Goal: Find specific page/section: Find specific page/section

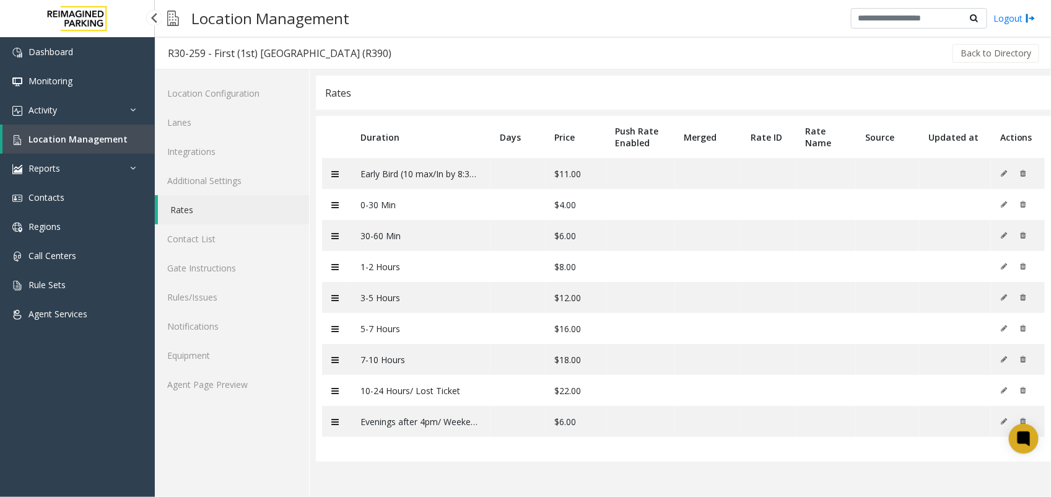
click at [90, 141] on span "Location Management" at bounding box center [77, 139] width 99 height 12
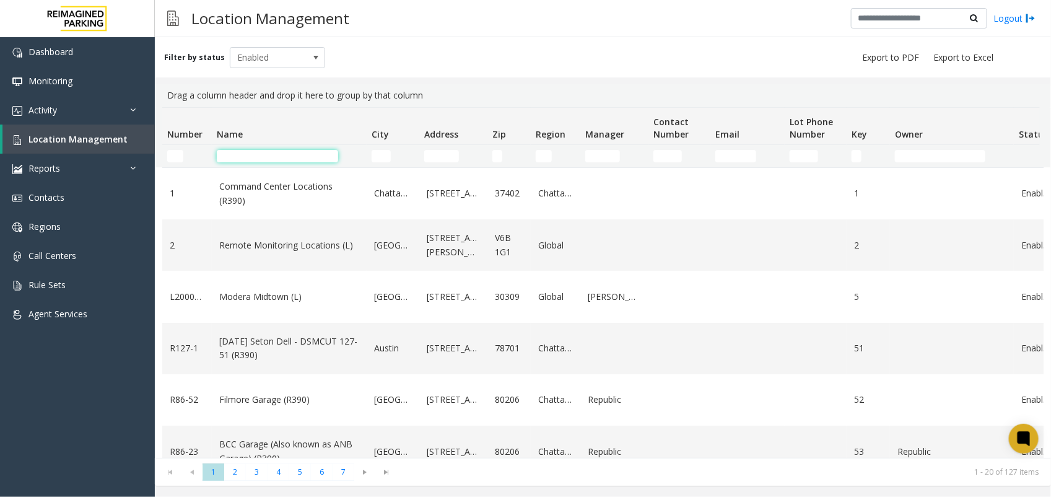
click at [263, 155] on input "Name Filter" at bounding box center [277, 156] width 121 height 12
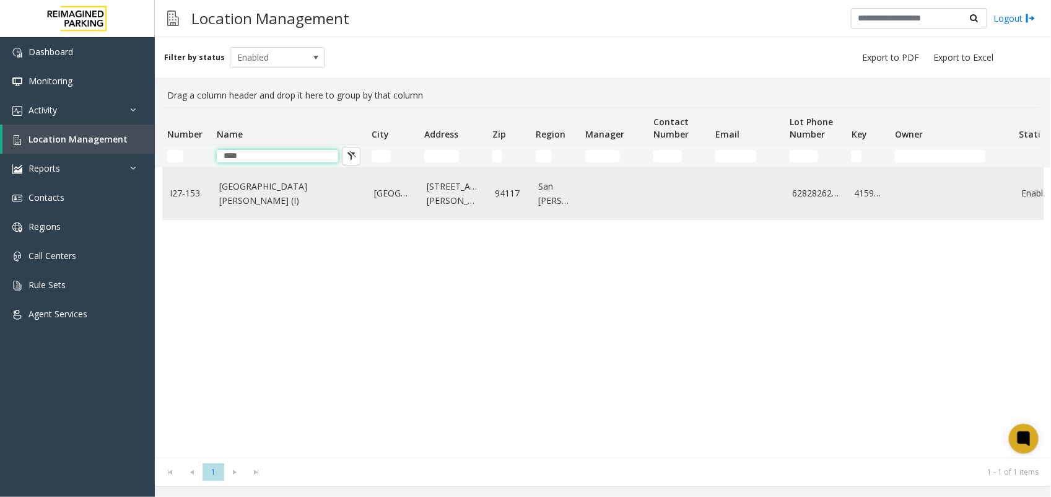
type input "****"
click at [285, 199] on link "[GEOGRAPHIC_DATA][PERSON_NAME] (I)" at bounding box center [289, 194] width 140 height 28
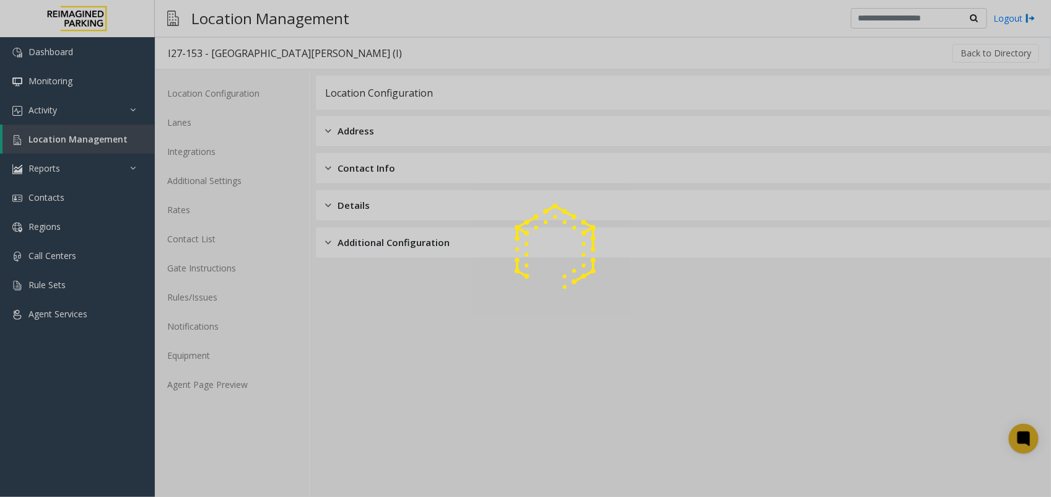
click at [236, 386] on div at bounding box center [525, 248] width 1051 height 497
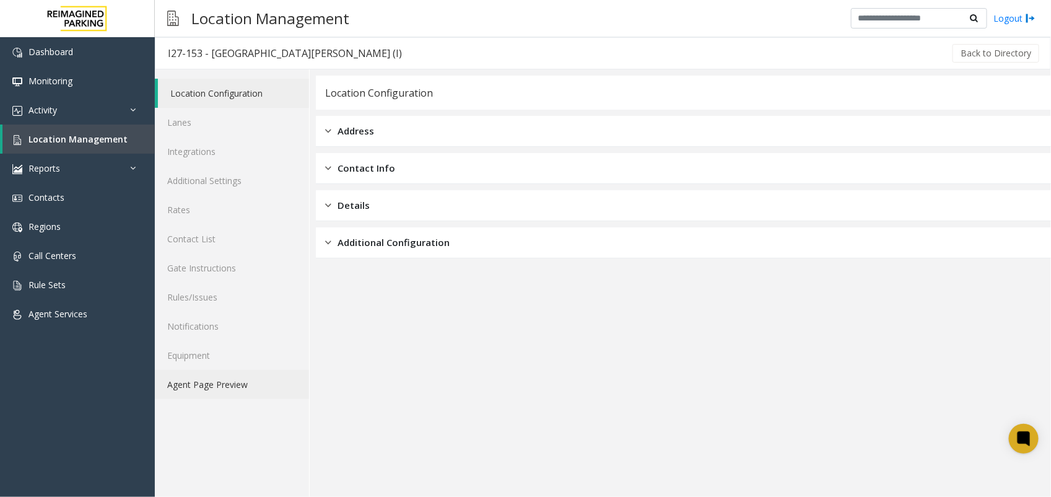
click at [235, 385] on link "Agent Page Preview" at bounding box center [232, 384] width 154 height 29
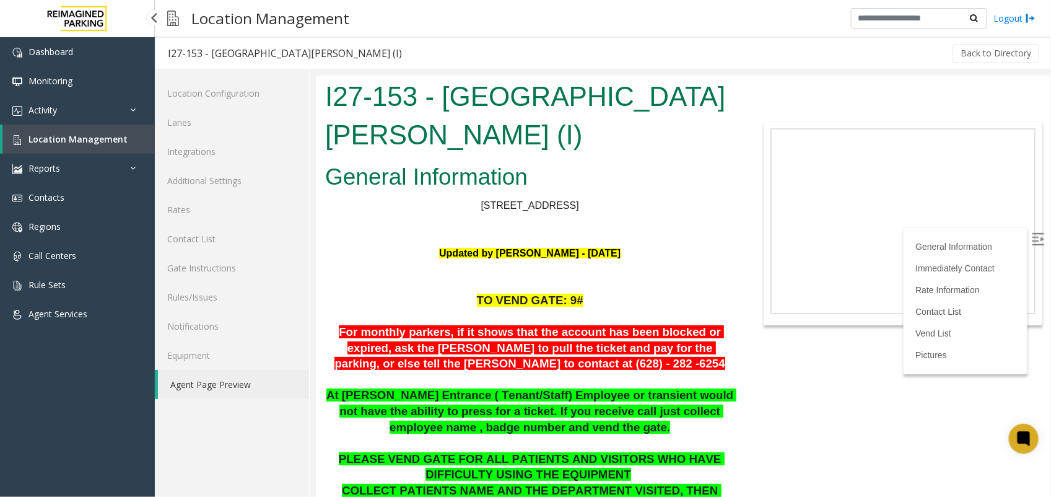
click at [125, 131] on link "Location Management" at bounding box center [78, 138] width 152 height 29
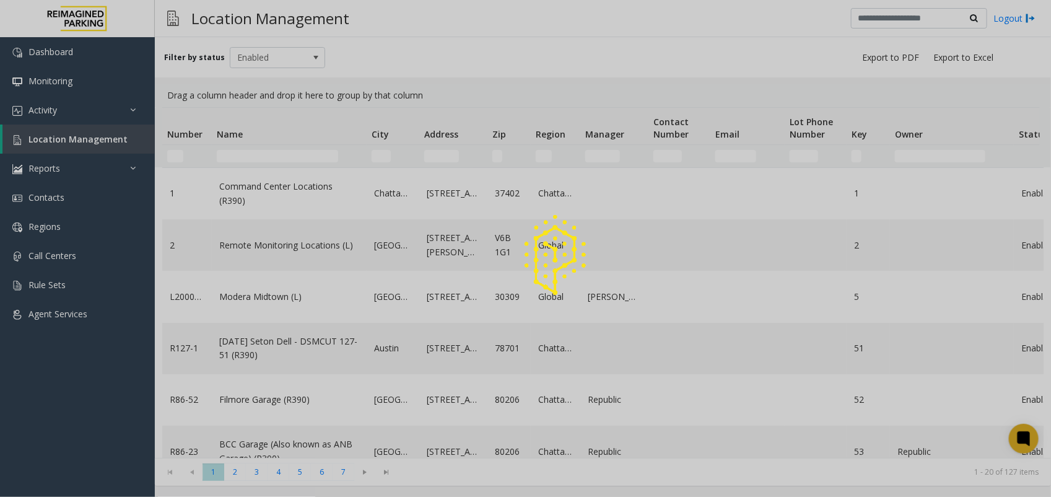
click at [233, 153] on div at bounding box center [525, 248] width 1051 height 497
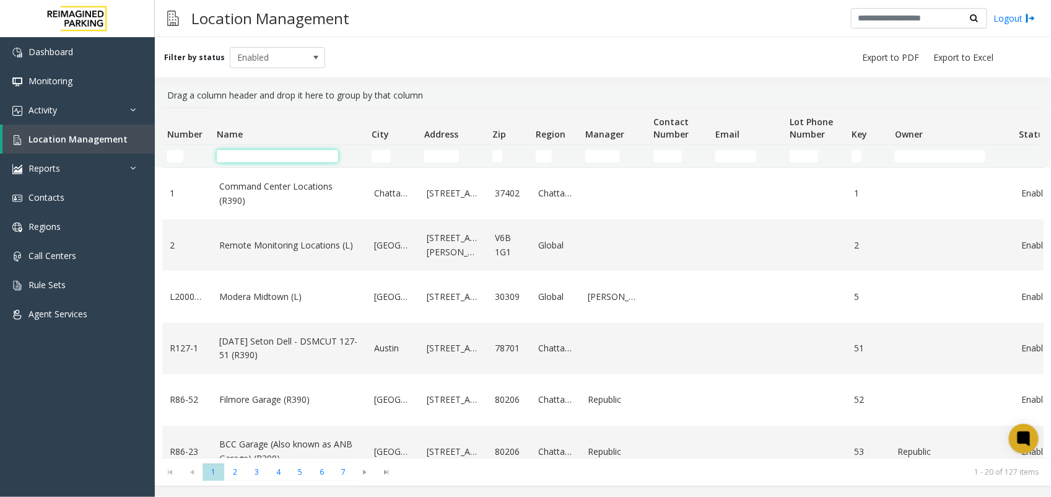
click at [233, 153] on input "Name Filter" at bounding box center [277, 156] width 121 height 12
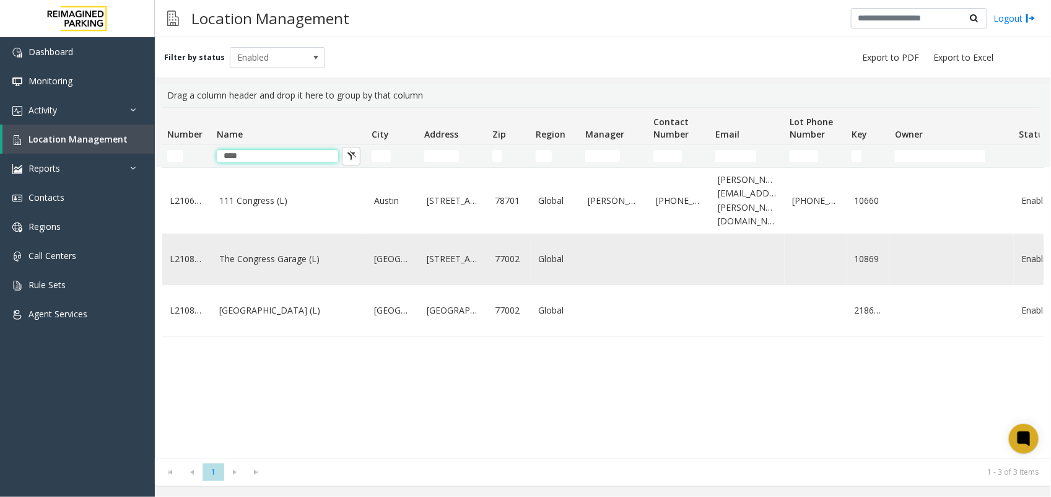
type input "****"
click at [245, 252] on link "The Congress Garage (L)" at bounding box center [289, 259] width 140 height 14
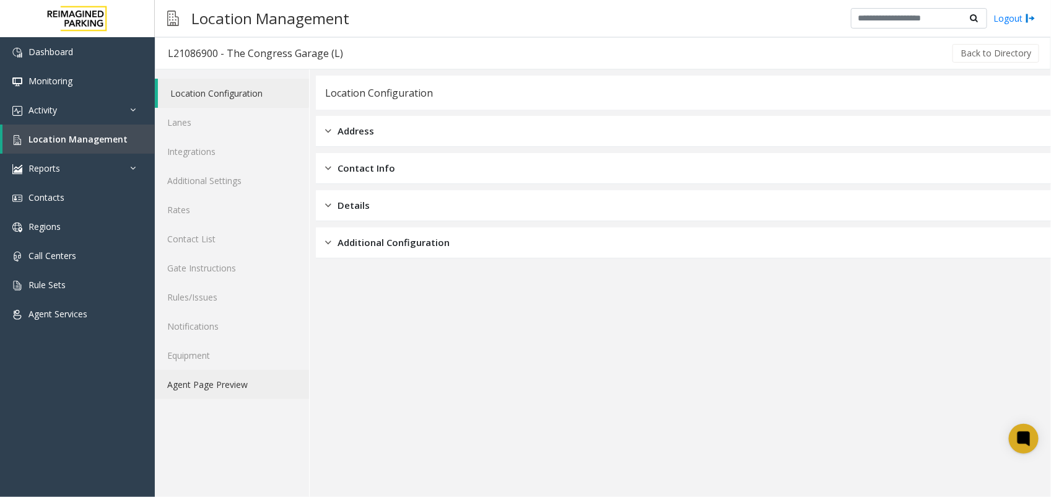
click at [252, 381] on link "Agent Page Preview" at bounding box center [232, 384] width 154 height 29
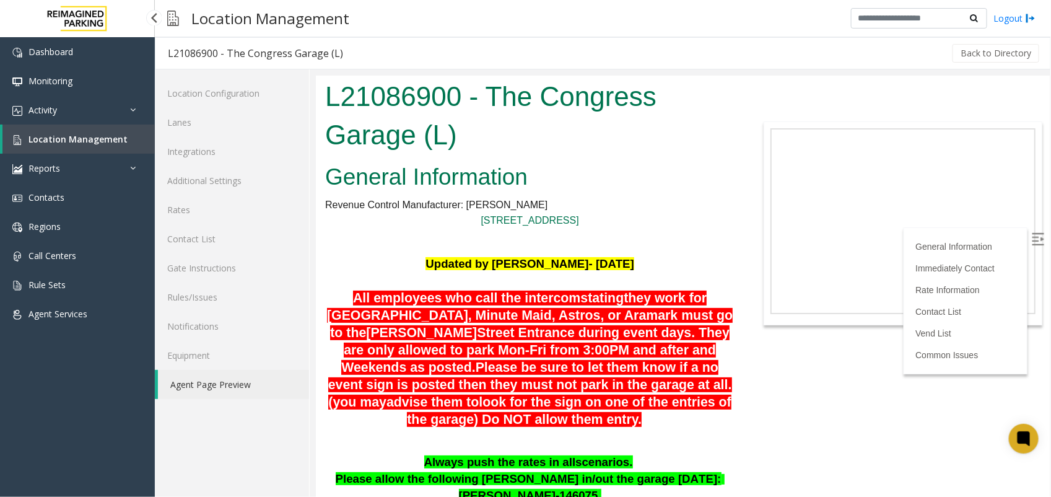
click at [85, 140] on span "Location Management" at bounding box center [77, 139] width 99 height 12
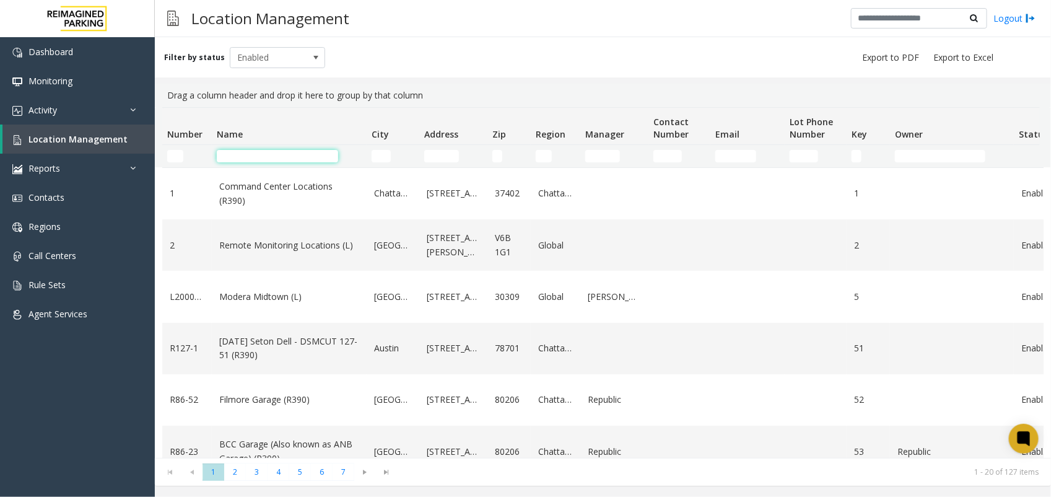
click at [232, 156] on input "Name Filter" at bounding box center [277, 156] width 121 height 12
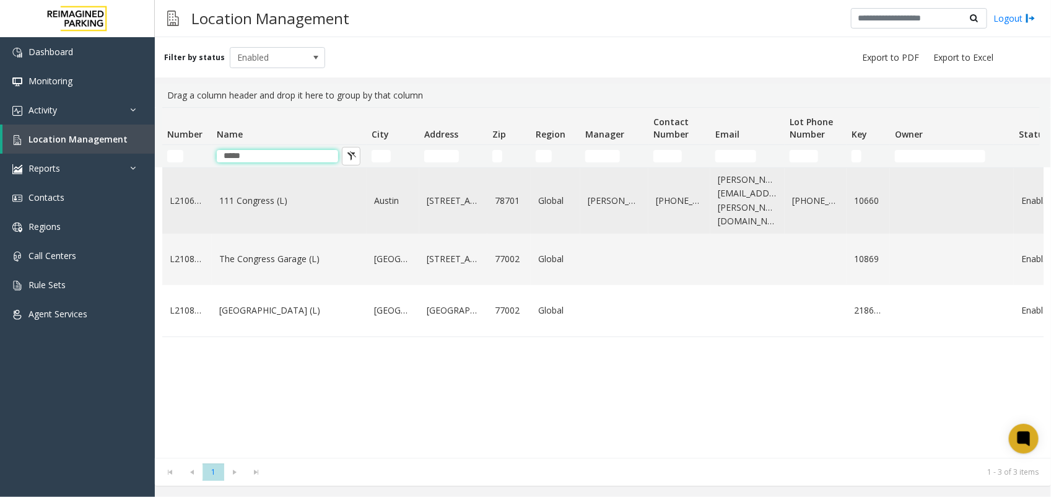
type input "*****"
click at [252, 200] on link "111 Congress (L)" at bounding box center [289, 201] width 140 height 14
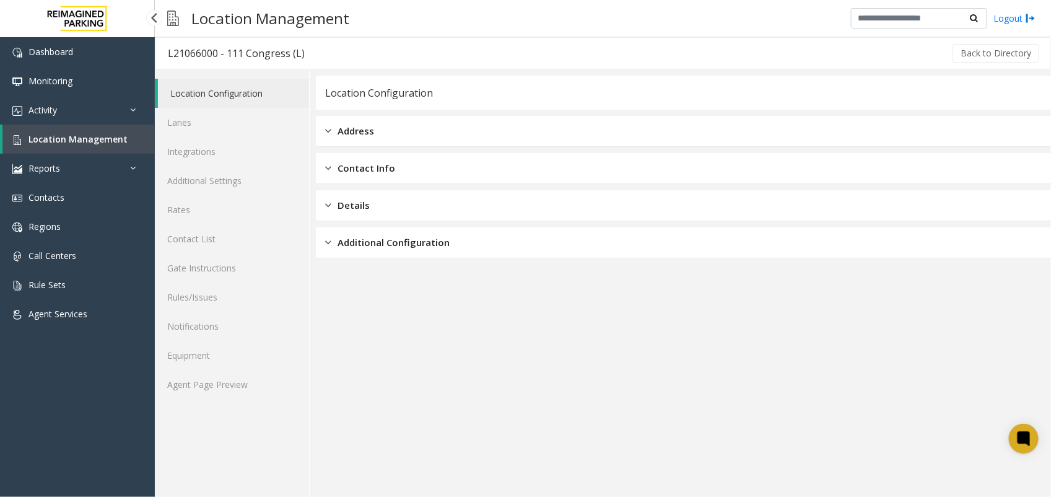
click at [73, 133] on span "Location Management" at bounding box center [77, 139] width 99 height 12
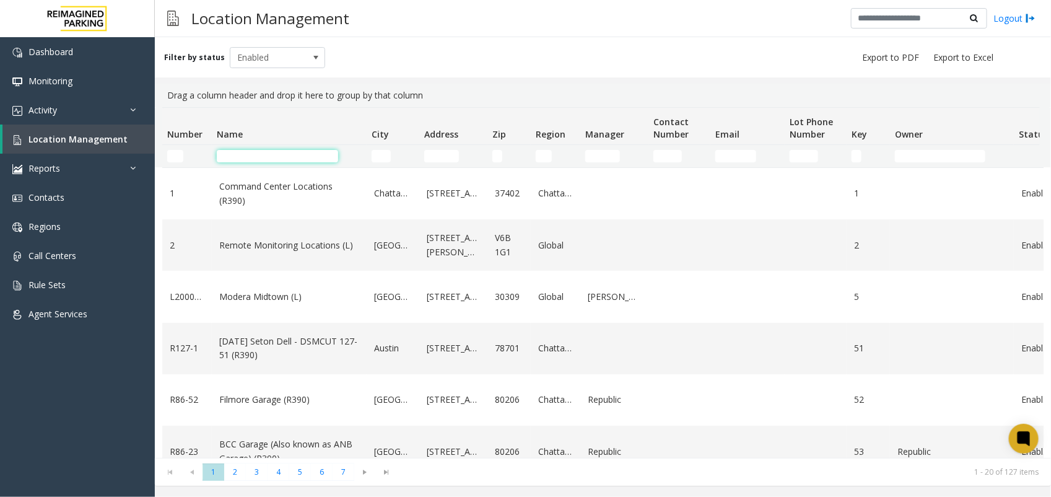
click at [271, 154] on input "Name Filter" at bounding box center [277, 156] width 121 height 12
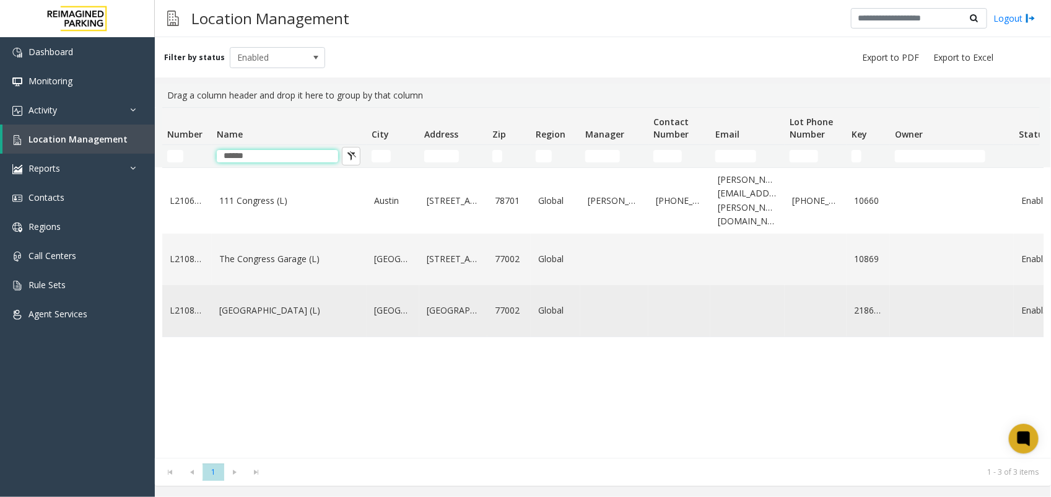
type input "******"
click at [298, 303] on link "[GEOGRAPHIC_DATA] (L)" at bounding box center [289, 310] width 140 height 14
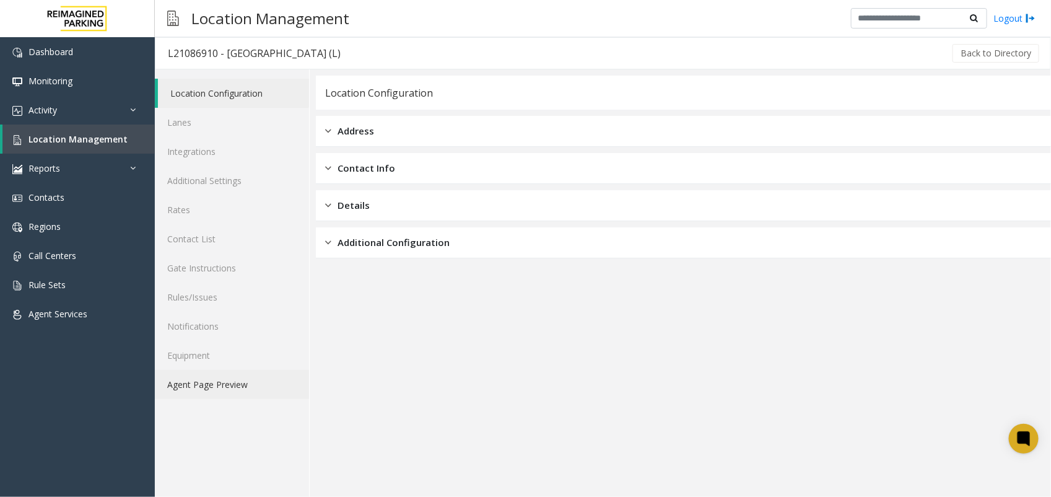
click at [227, 378] on link "Agent Page Preview" at bounding box center [232, 384] width 154 height 29
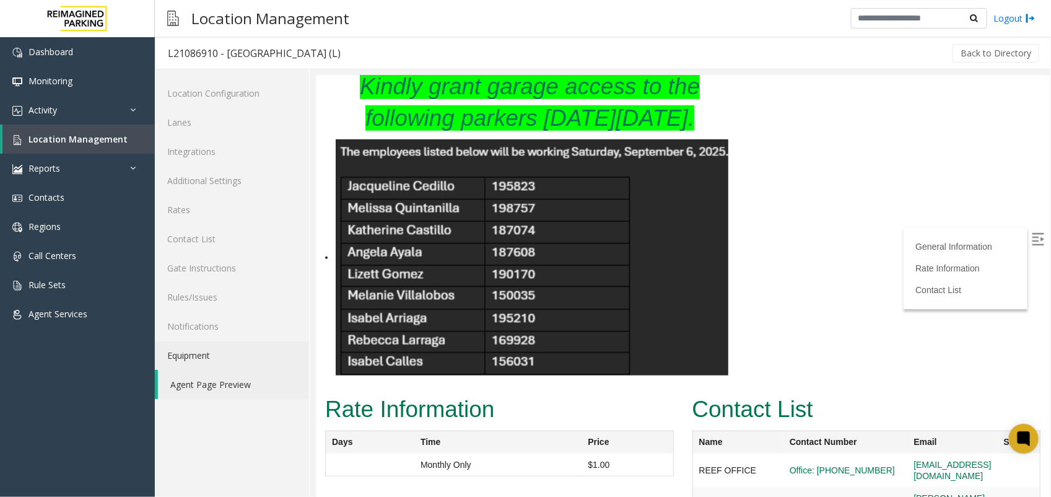
scroll to position [464, 0]
